Goal: Task Accomplishment & Management: Manage account settings

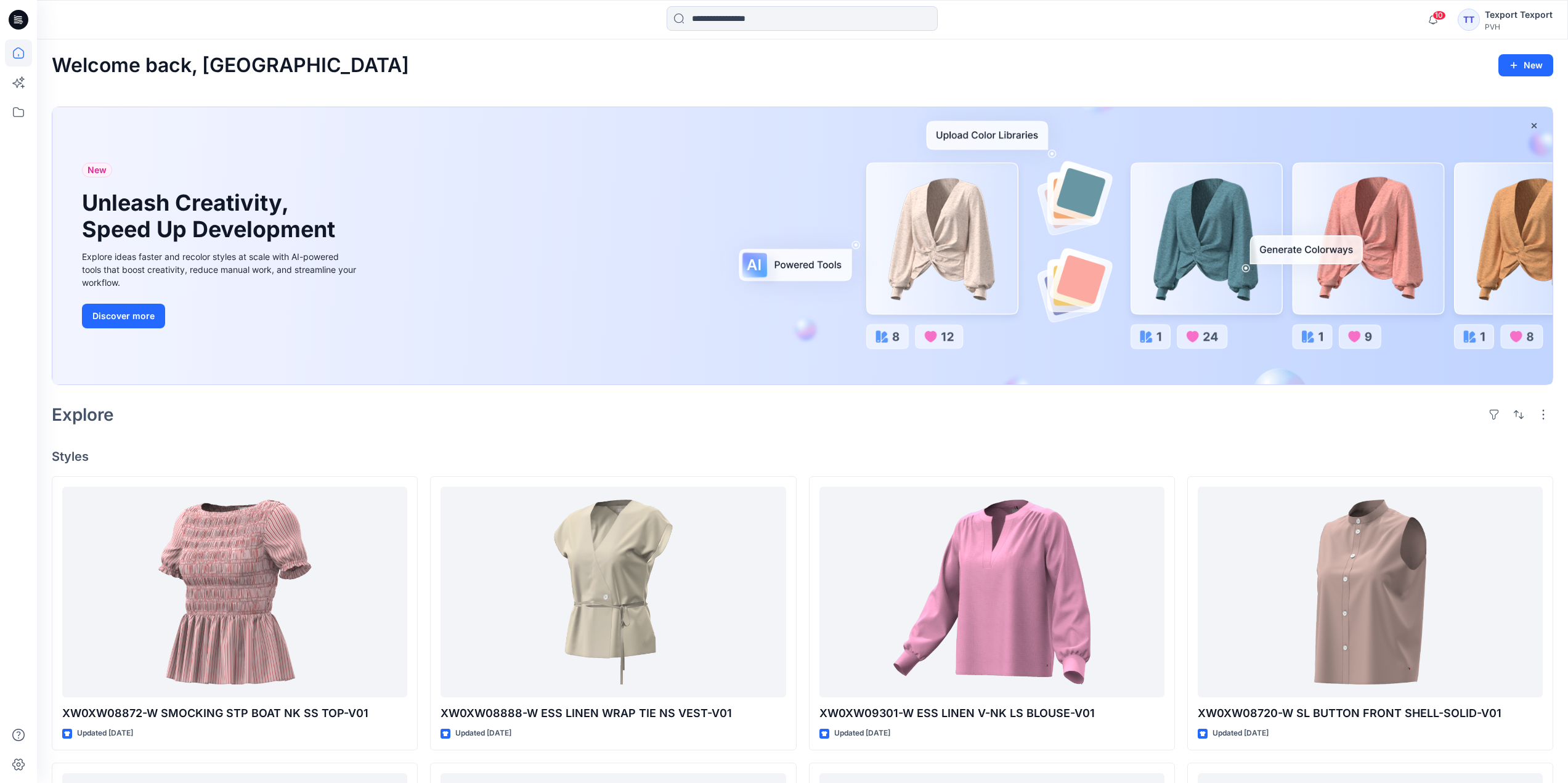
scroll to position [308, 0]
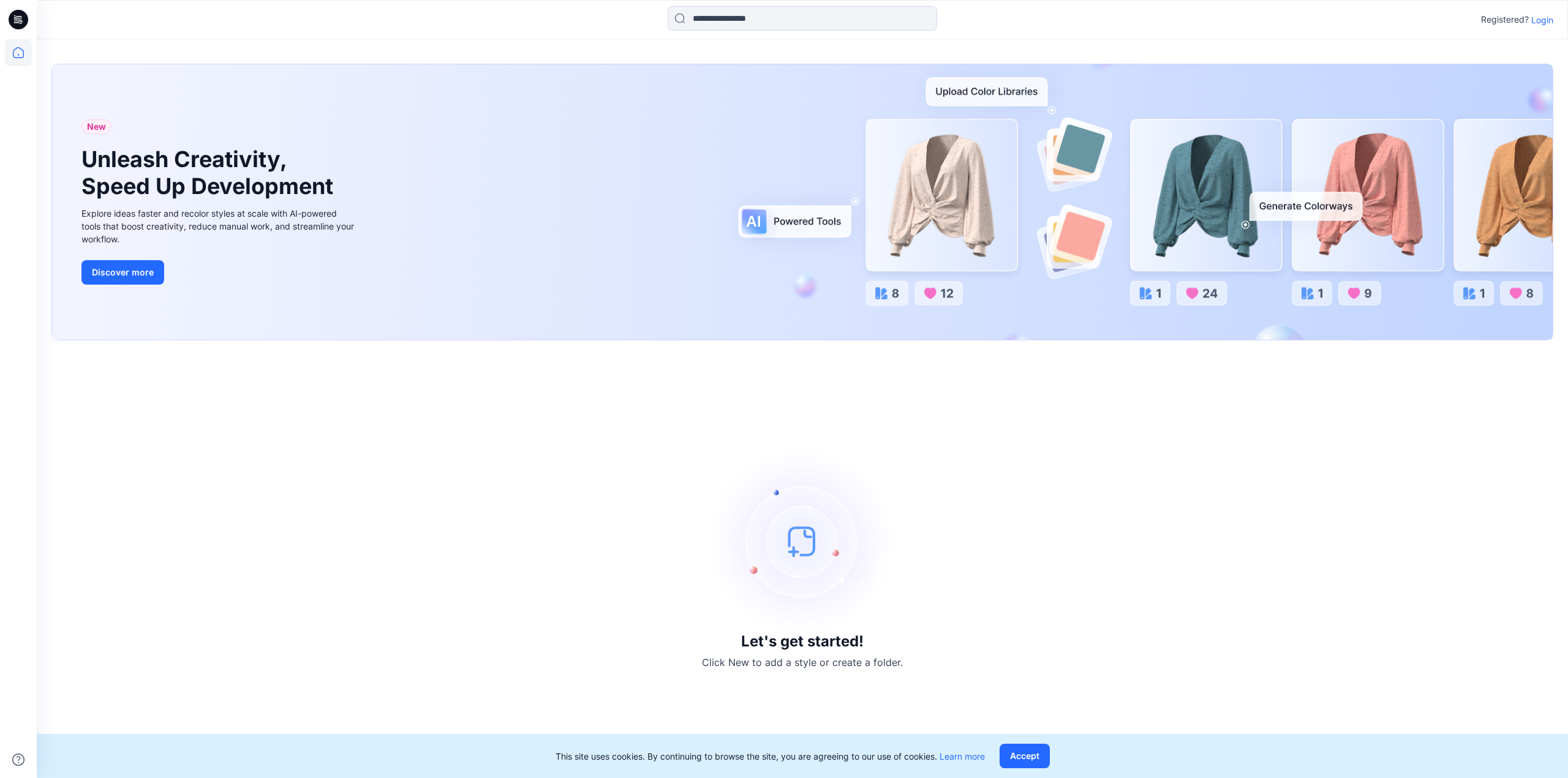
click at [1544, 21] on p "Login" at bounding box center [1542, 20] width 22 height 13
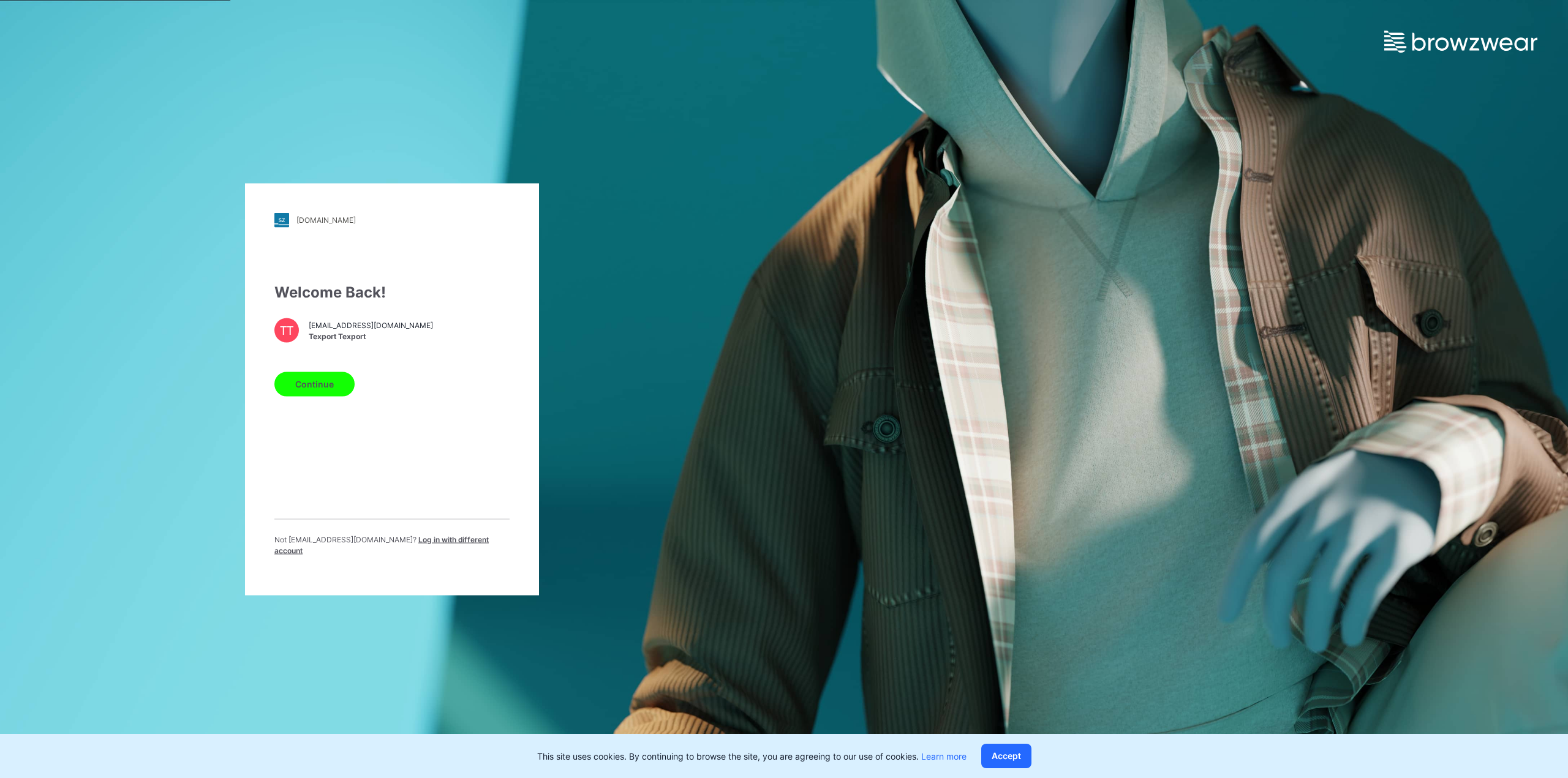
click at [336, 391] on button "Continue" at bounding box center [314, 384] width 80 height 24
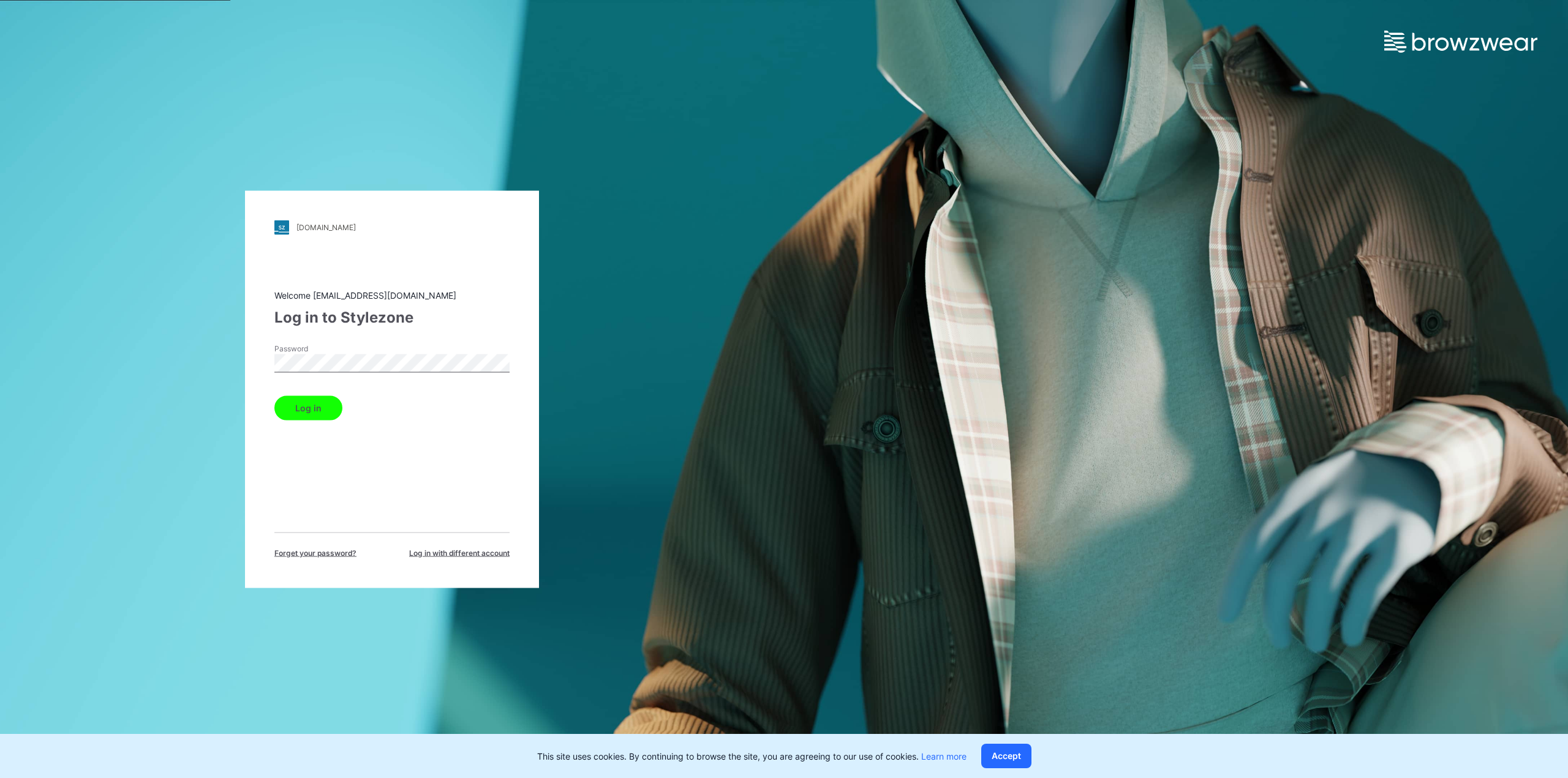
click at [322, 404] on button "Log in" at bounding box center [308, 407] width 68 height 24
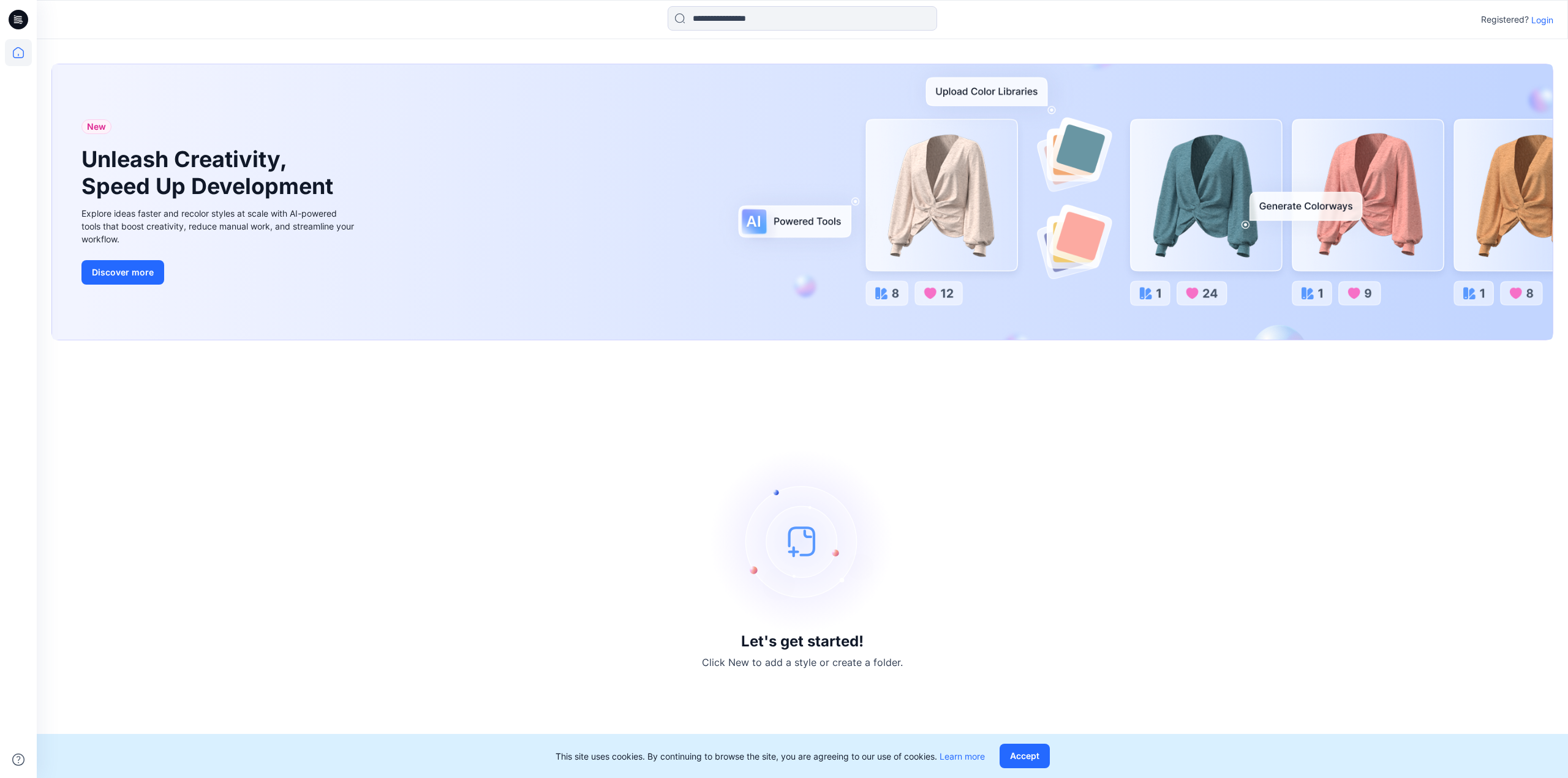
click at [1538, 21] on p "Login" at bounding box center [1542, 20] width 22 height 13
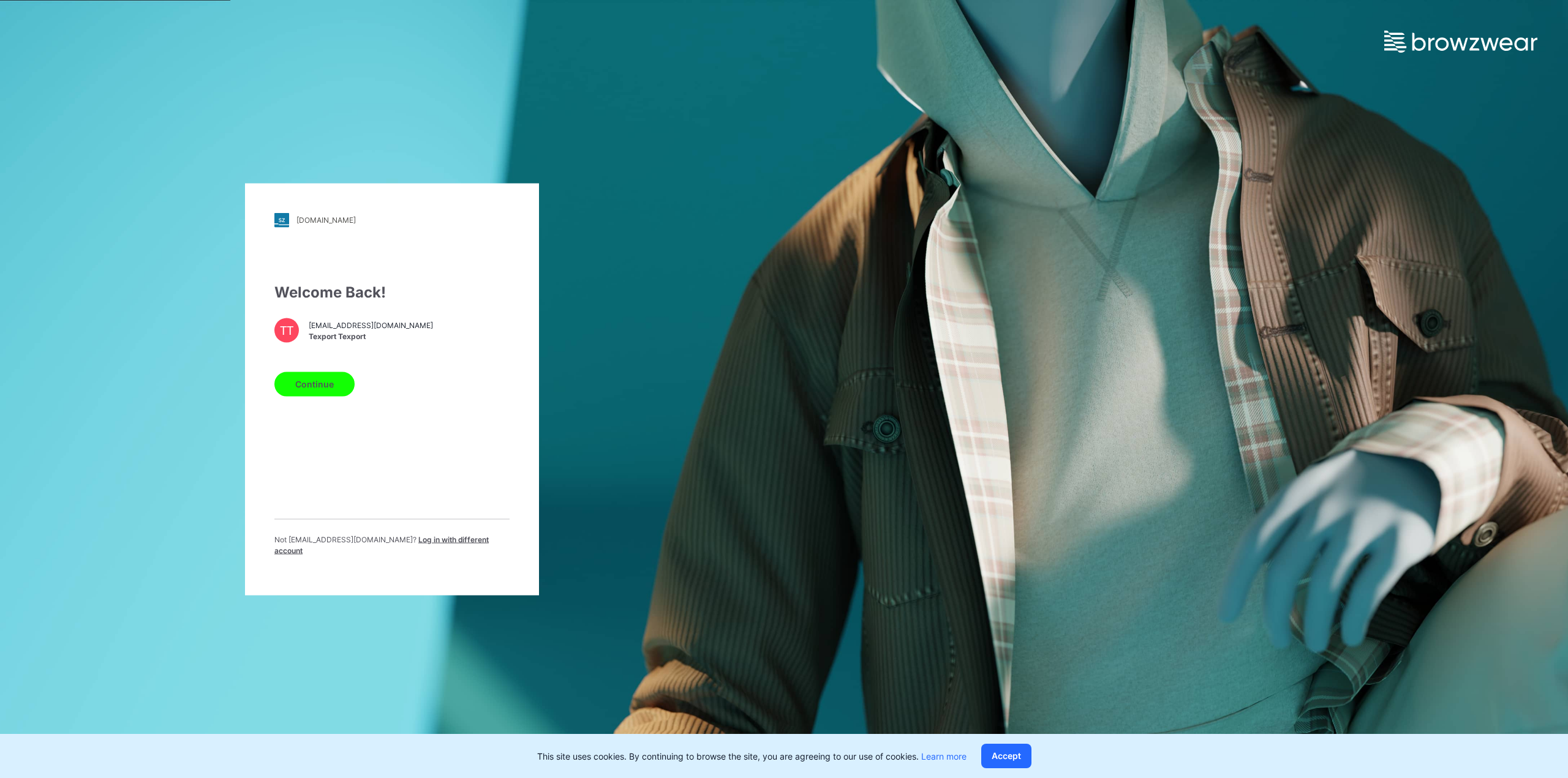
click at [326, 396] on button "Continue" at bounding box center [314, 384] width 80 height 24
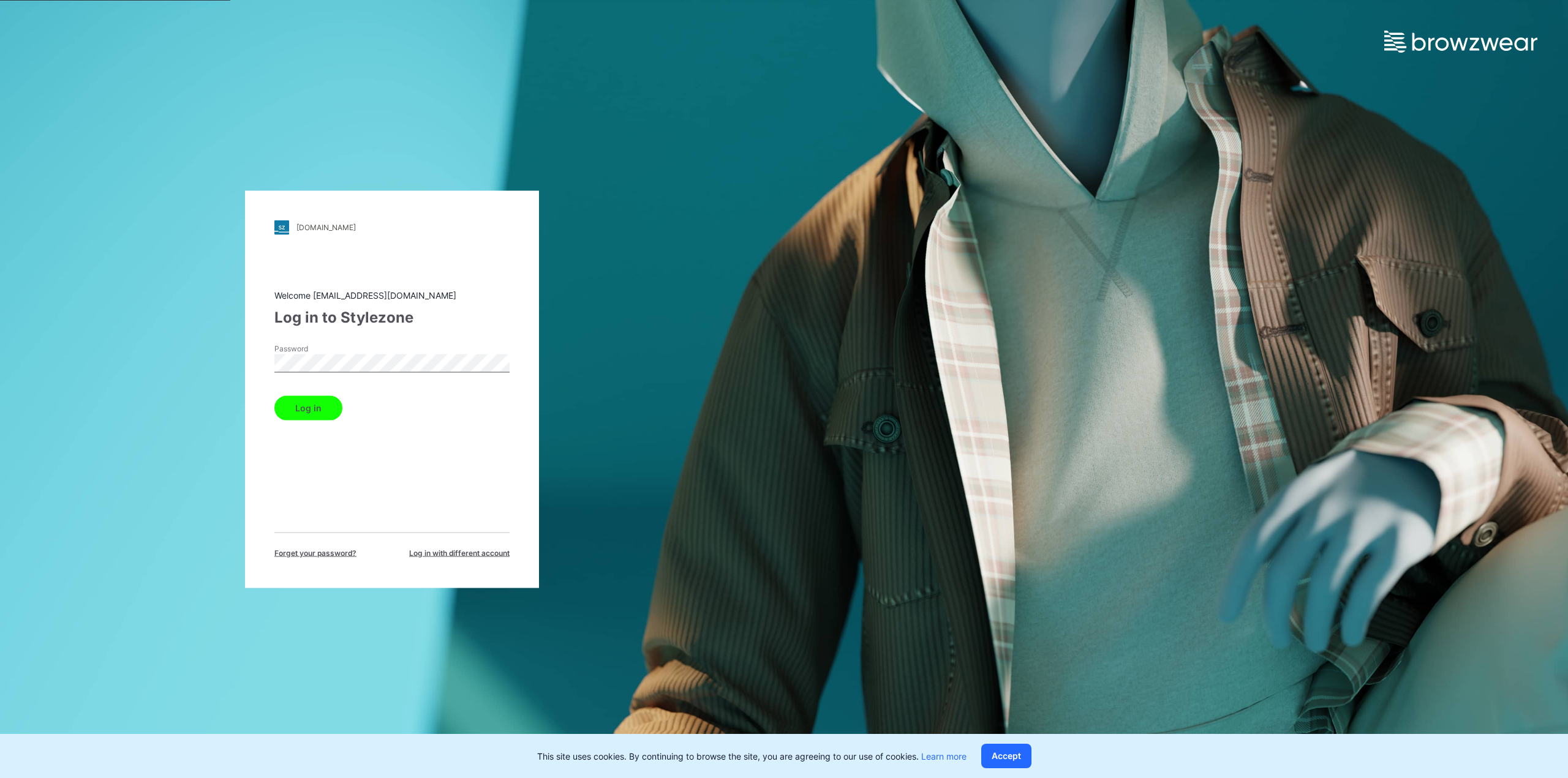
click at [320, 405] on button "Log in" at bounding box center [308, 407] width 68 height 24
